Goal: Find specific page/section: Find specific page/section

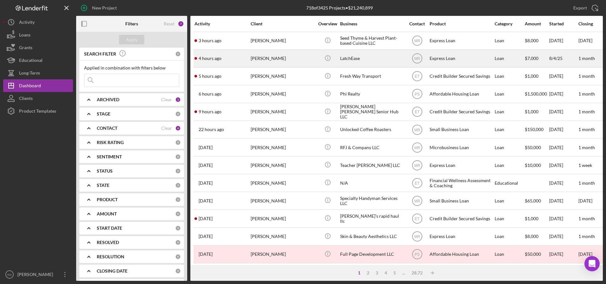
click at [272, 62] on div "[PERSON_NAME]" at bounding box center [282, 58] width 63 height 17
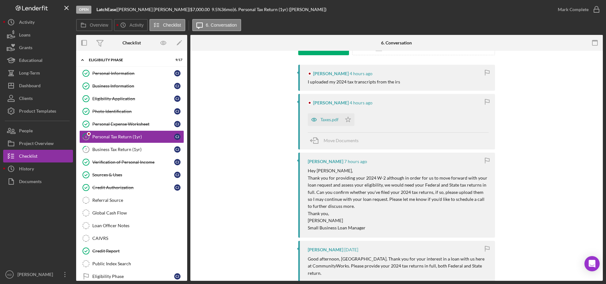
scroll to position [121, 0]
